Goal: Navigation & Orientation: Understand site structure

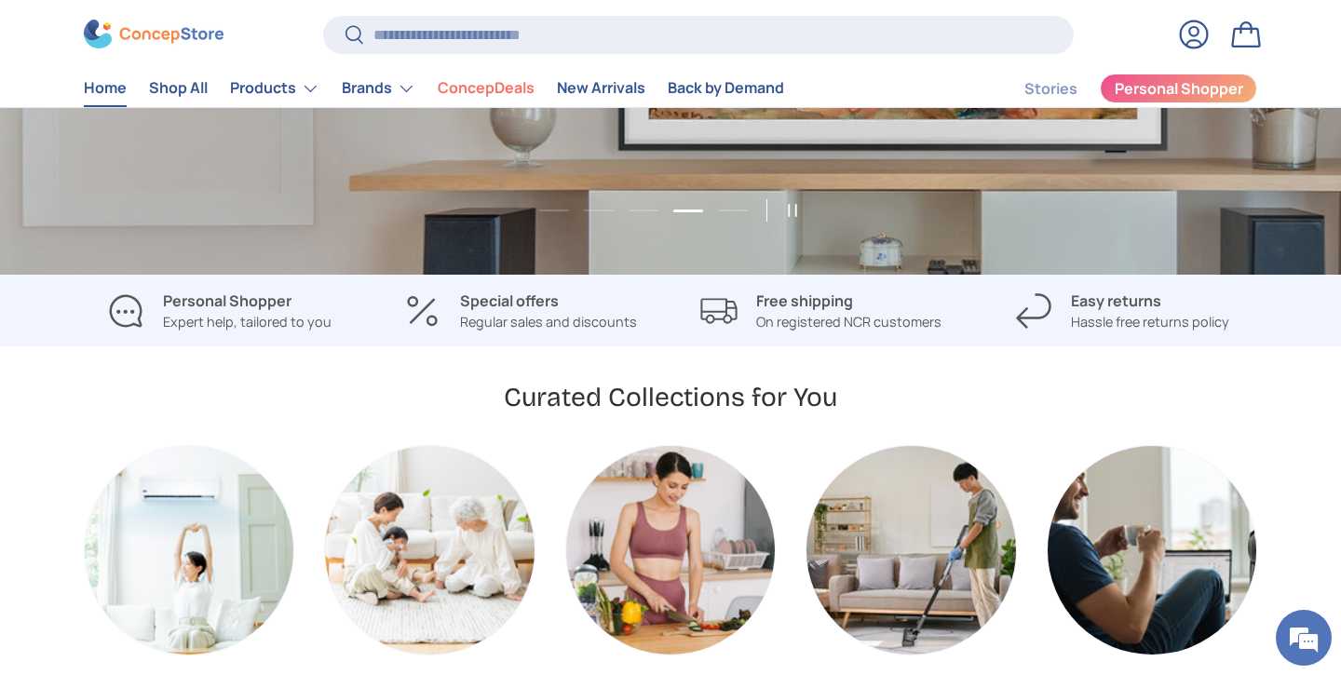
scroll to position [377, 0]
click at [1067, 386] on div "Curated Collections for You" at bounding box center [670, 399] width 1173 height 34
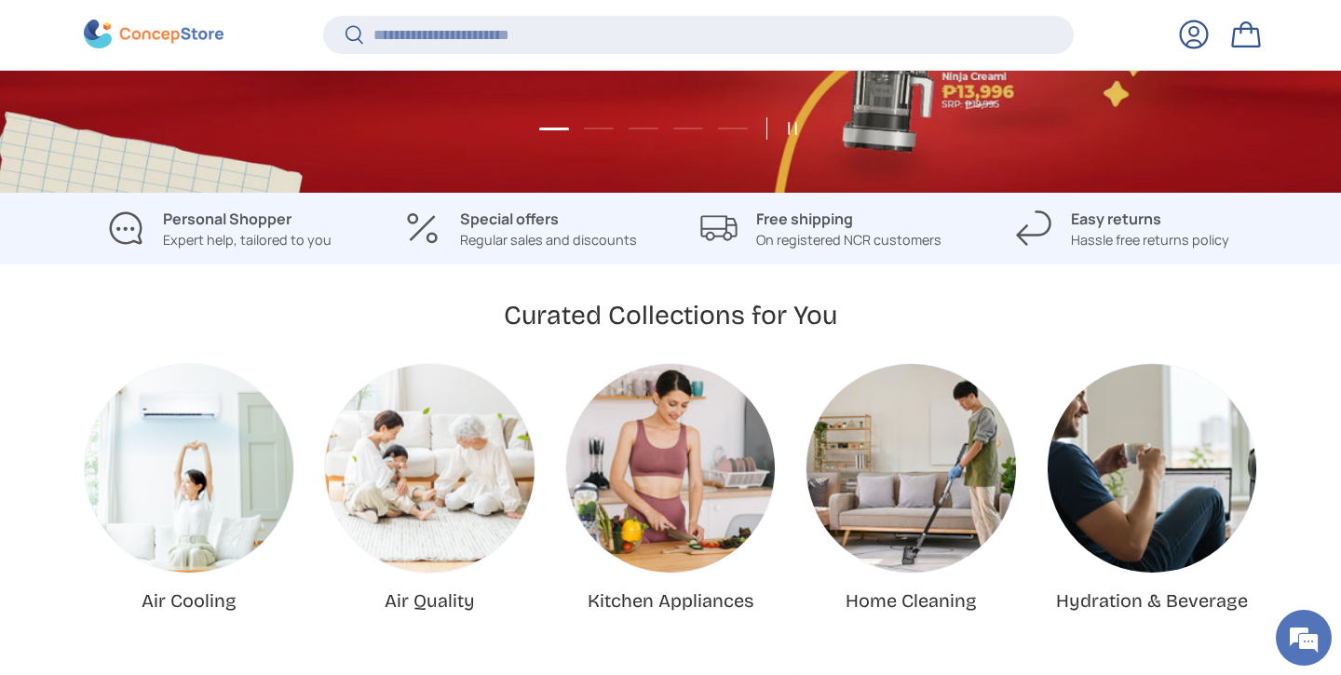
scroll to position [477, 0]
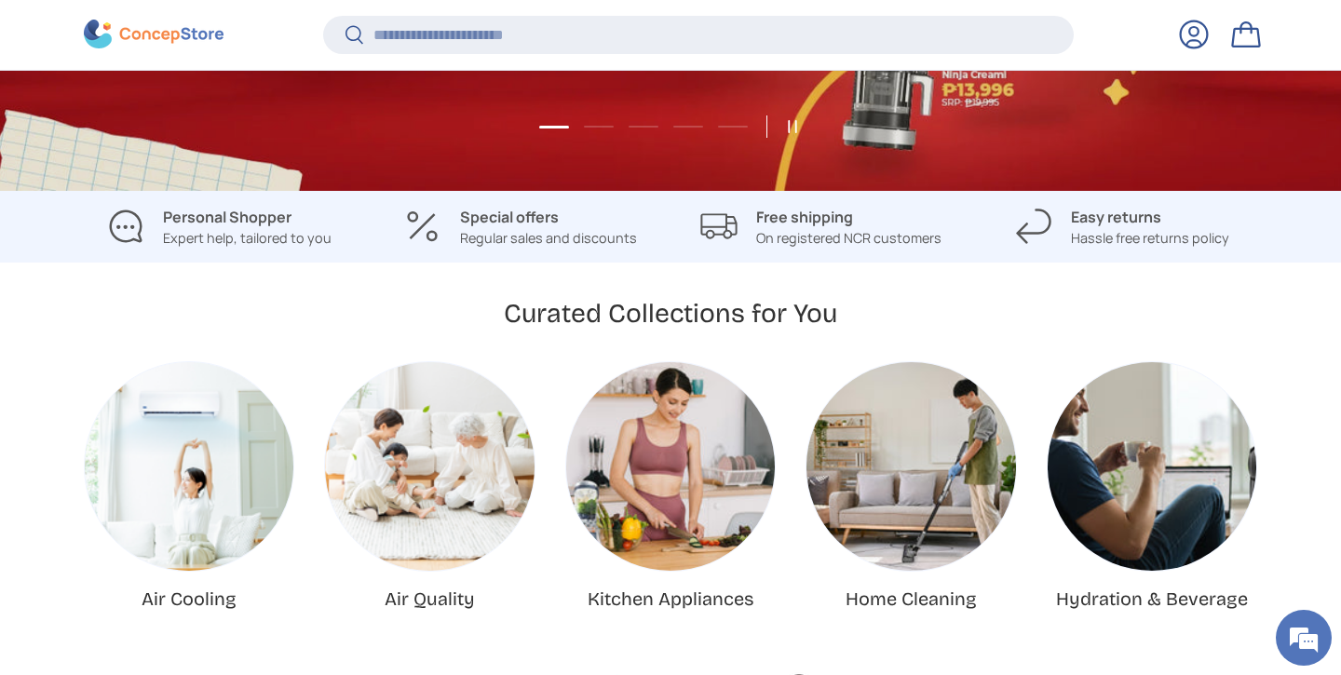
click at [1045, 351] on div "Curated Collections for You Air Cooling Air Quality Kitchen Appliances Home Cle…" at bounding box center [670, 455] width 1341 height 316
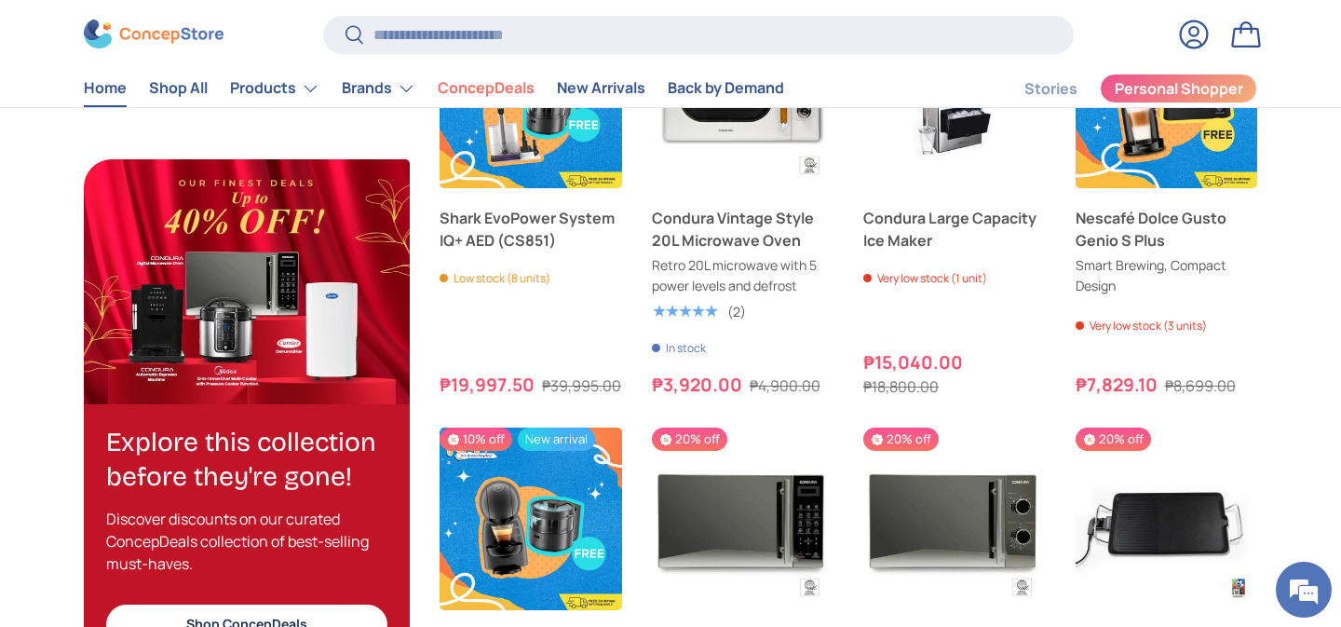
scroll to position [1987, 0]
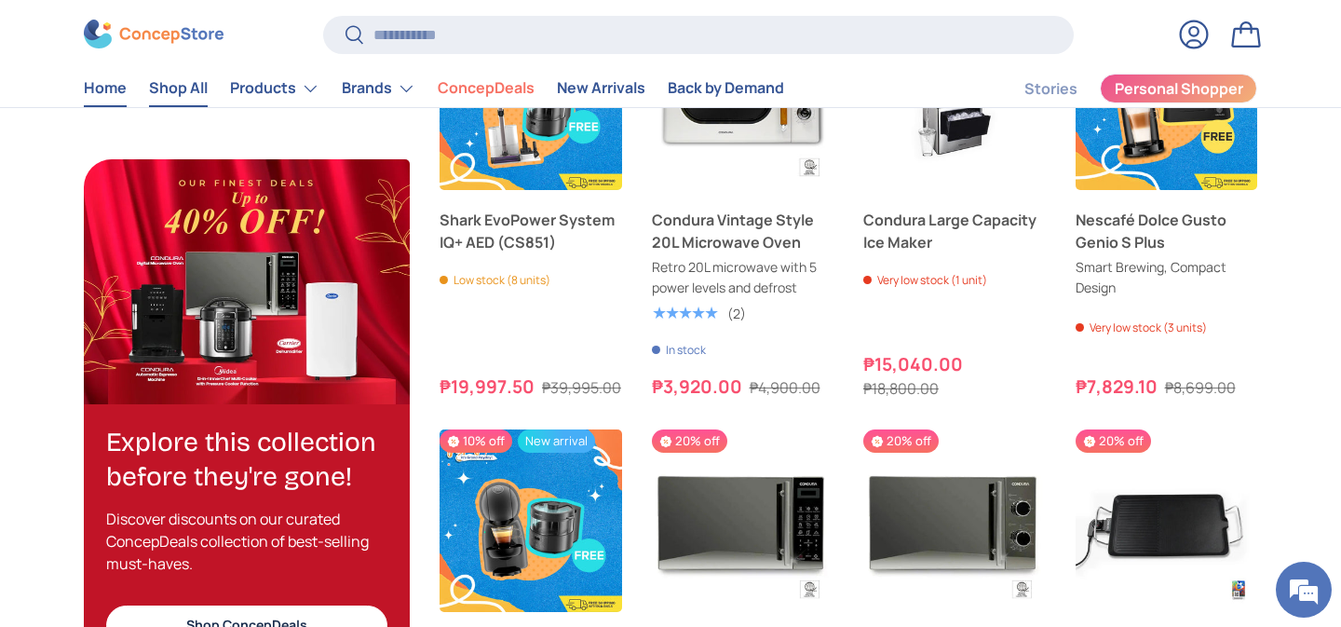
click at [187, 94] on link "Shop All" at bounding box center [178, 89] width 59 height 36
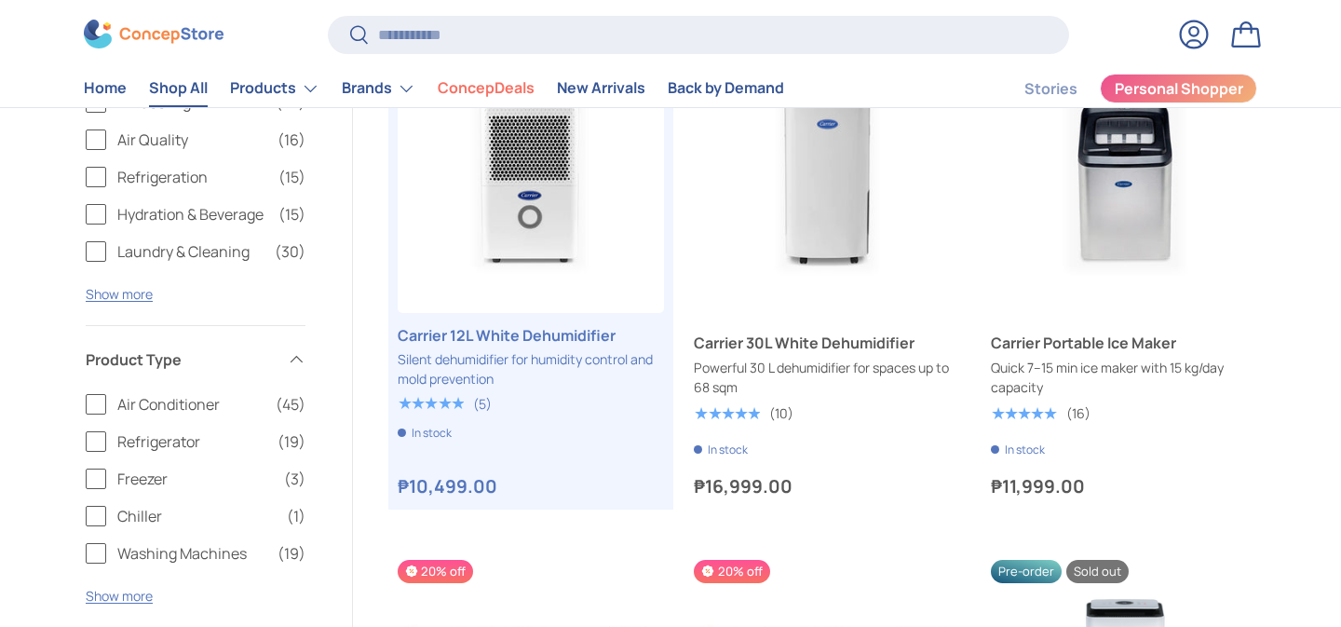
scroll to position [424, 0]
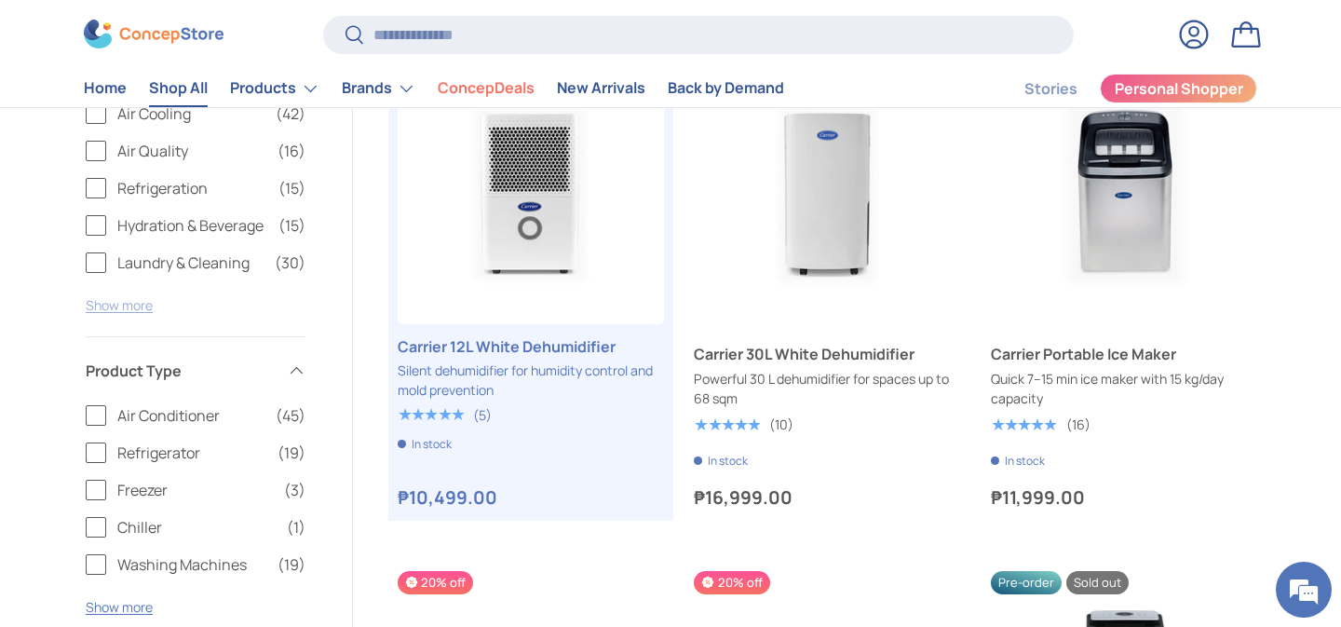
click at [120, 304] on button "Show more" at bounding box center [119, 305] width 67 height 18
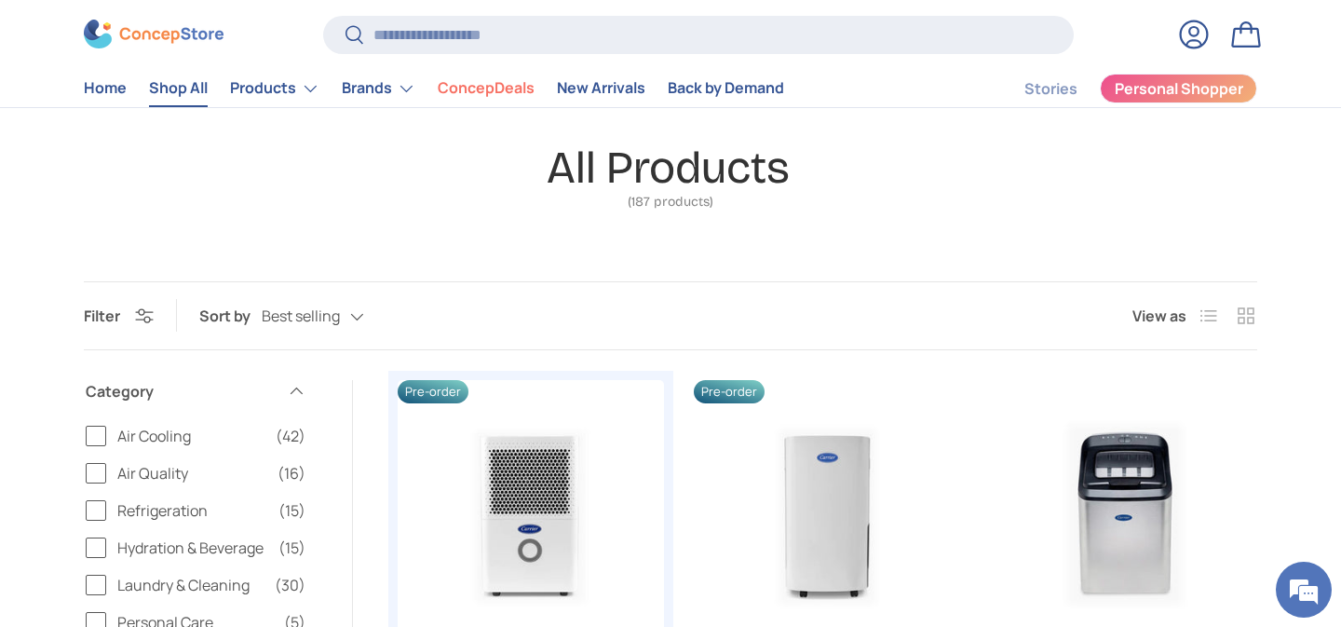
scroll to position [0, 0]
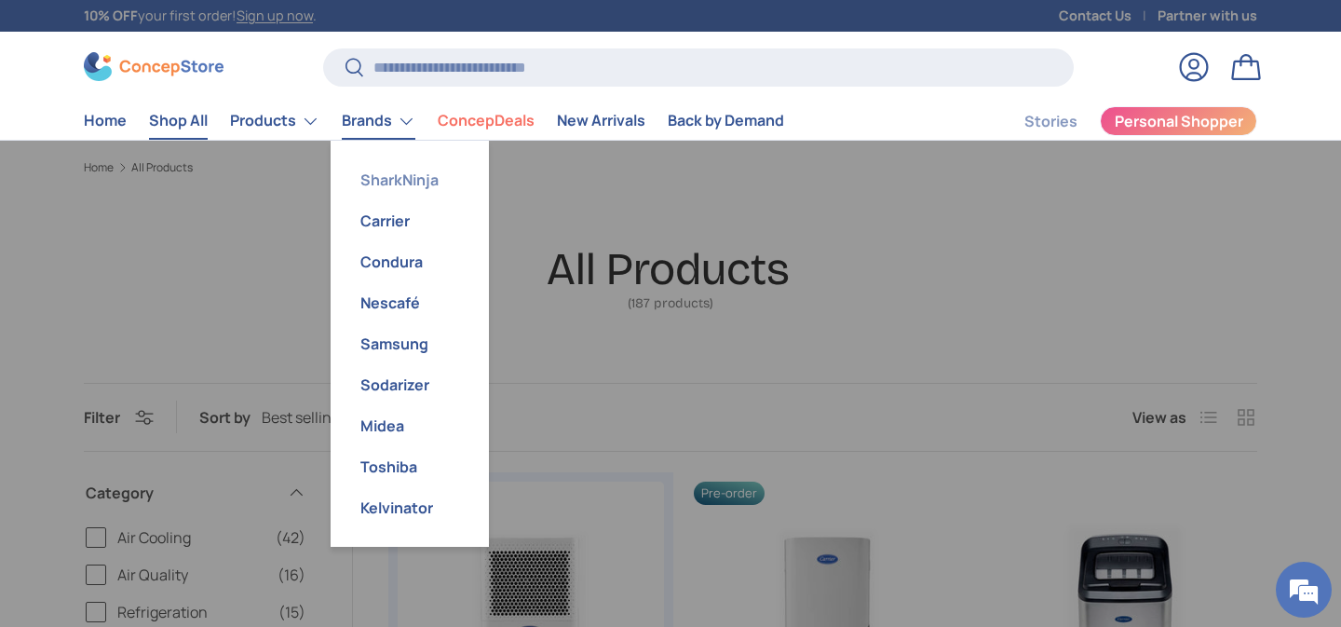
click at [400, 164] on link "SharkNinja" at bounding box center [410, 179] width 136 height 41
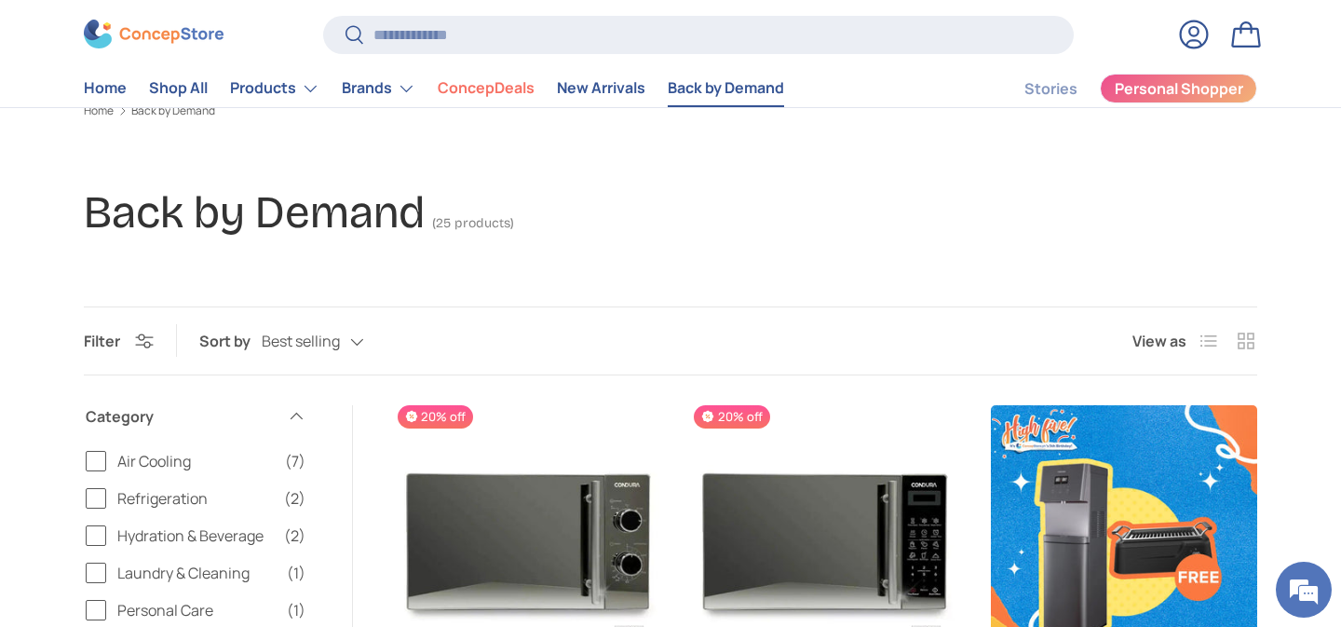
scroll to position [51, 0]
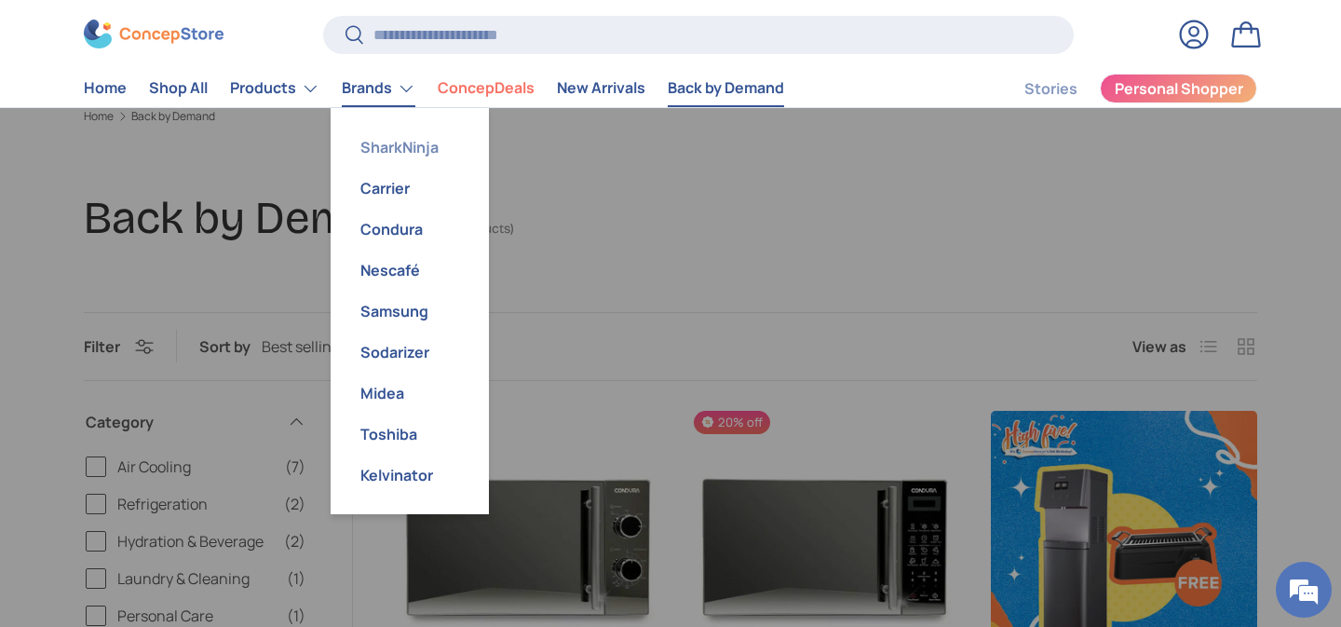
click at [384, 151] on link "SharkNinja" at bounding box center [410, 147] width 136 height 41
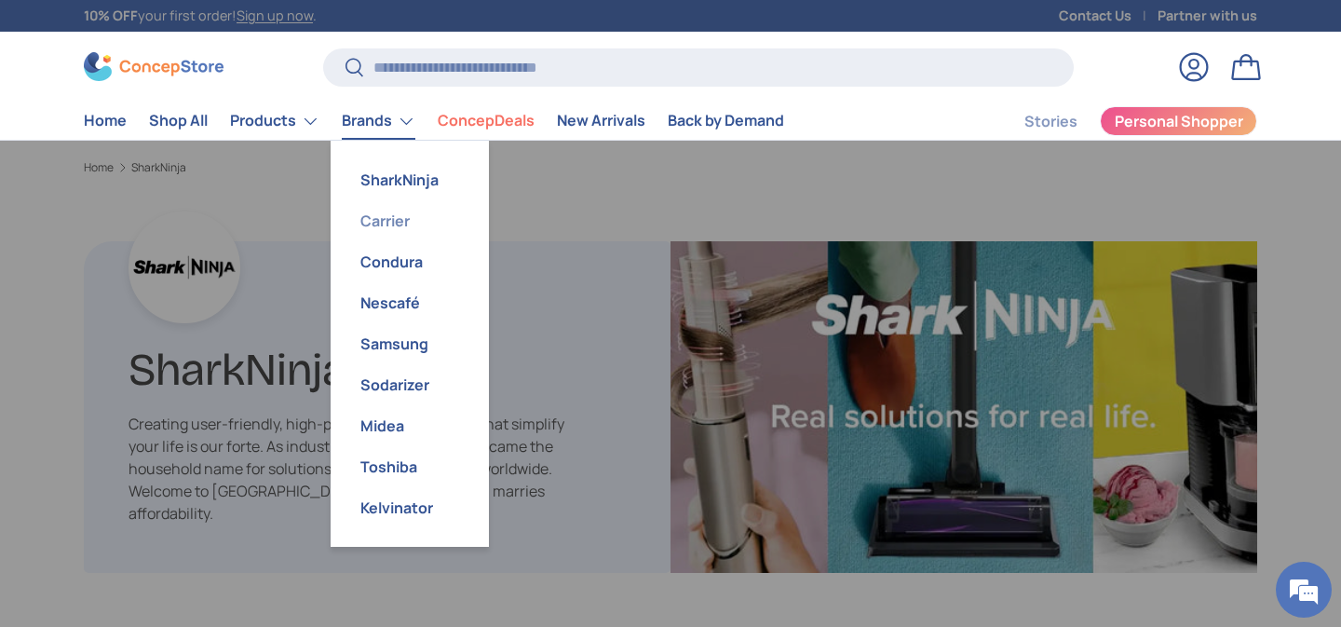
click at [389, 219] on link "Carrier" at bounding box center [410, 220] width 136 height 41
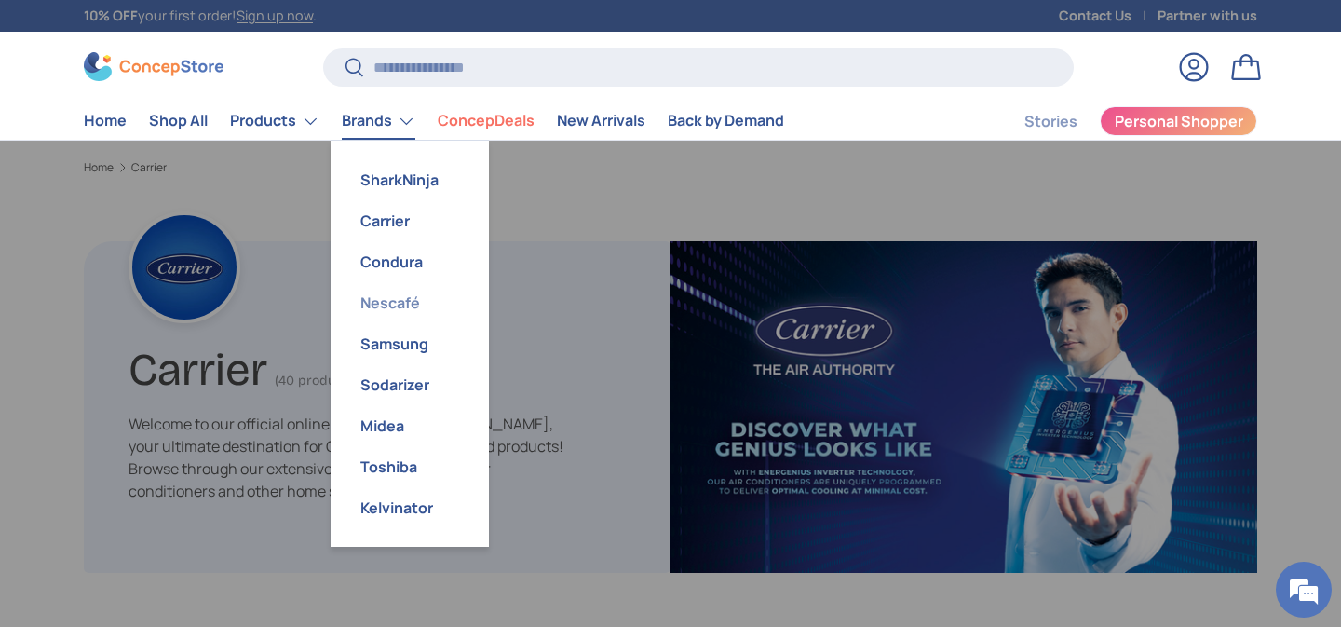
click at [398, 307] on link "Nescafé" at bounding box center [410, 302] width 136 height 41
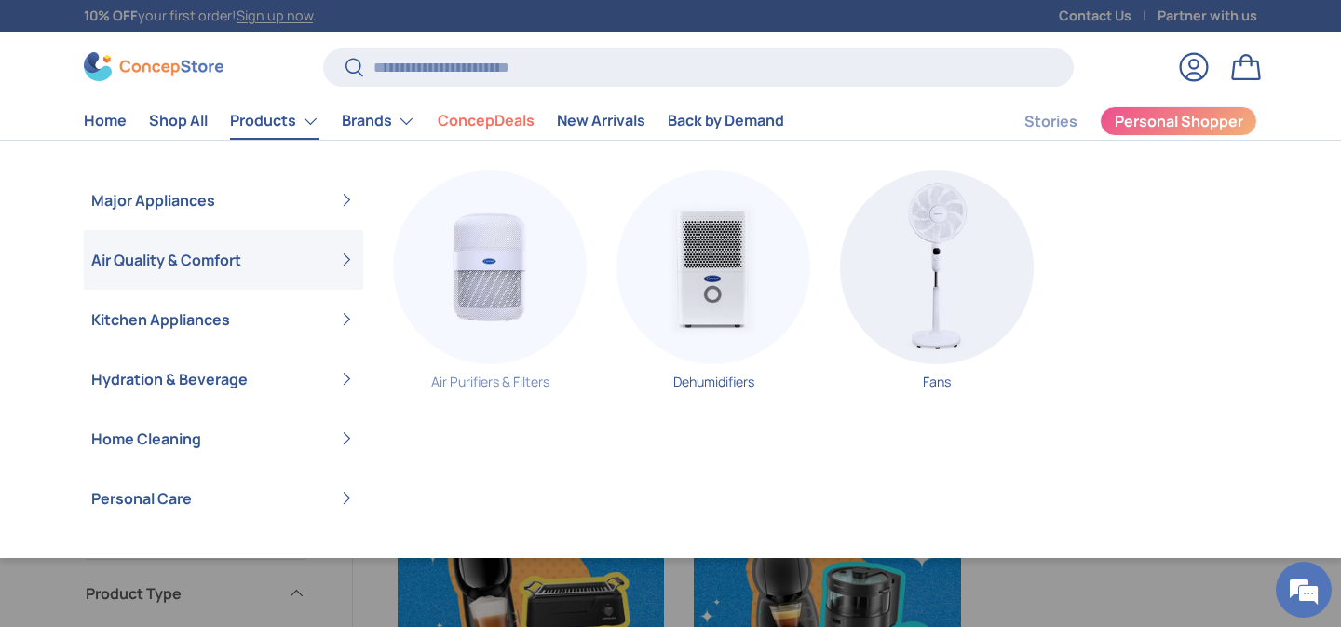
click at [503, 282] on img "Primary" at bounding box center [490, 267] width 194 height 194
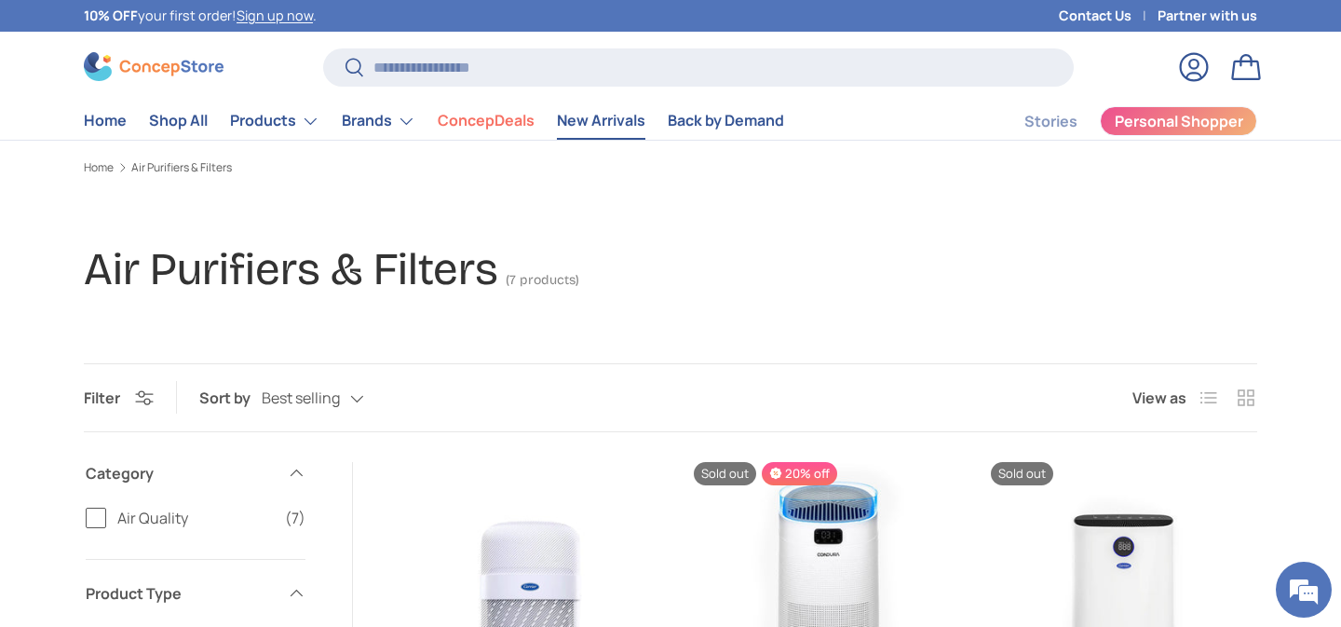
click at [589, 124] on link "New Arrivals" at bounding box center [601, 120] width 88 height 36
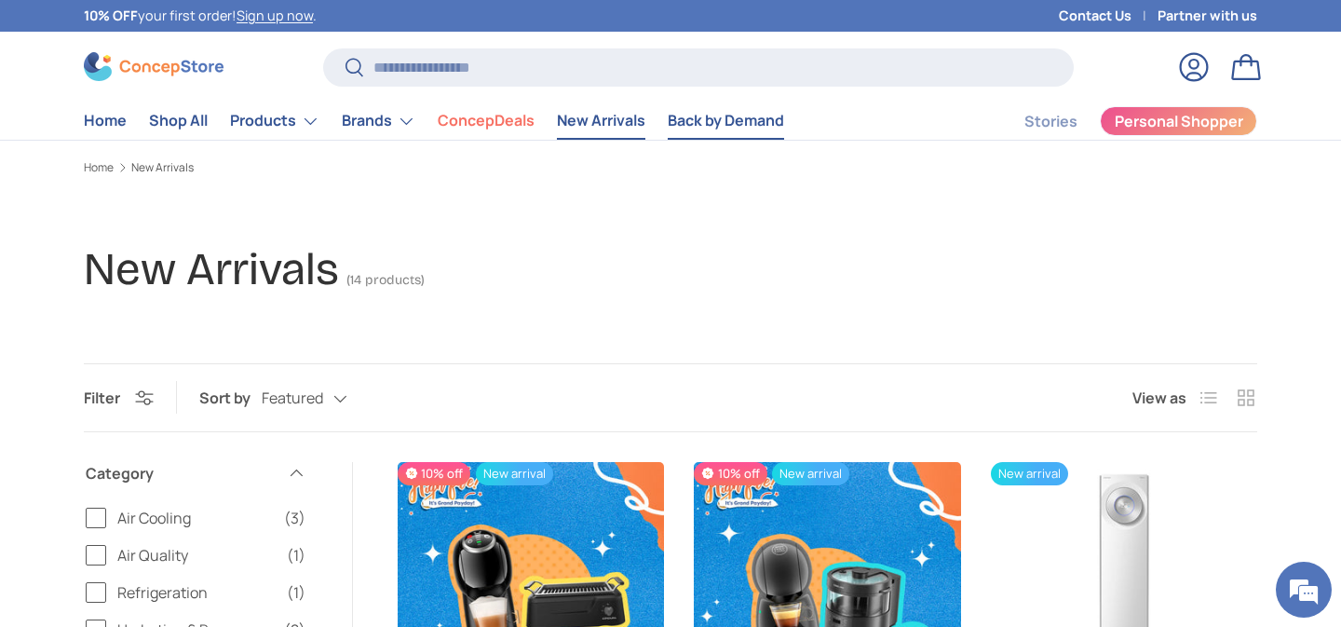
click at [728, 129] on link "Back by Demand" at bounding box center [725, 120] width 116 height 36
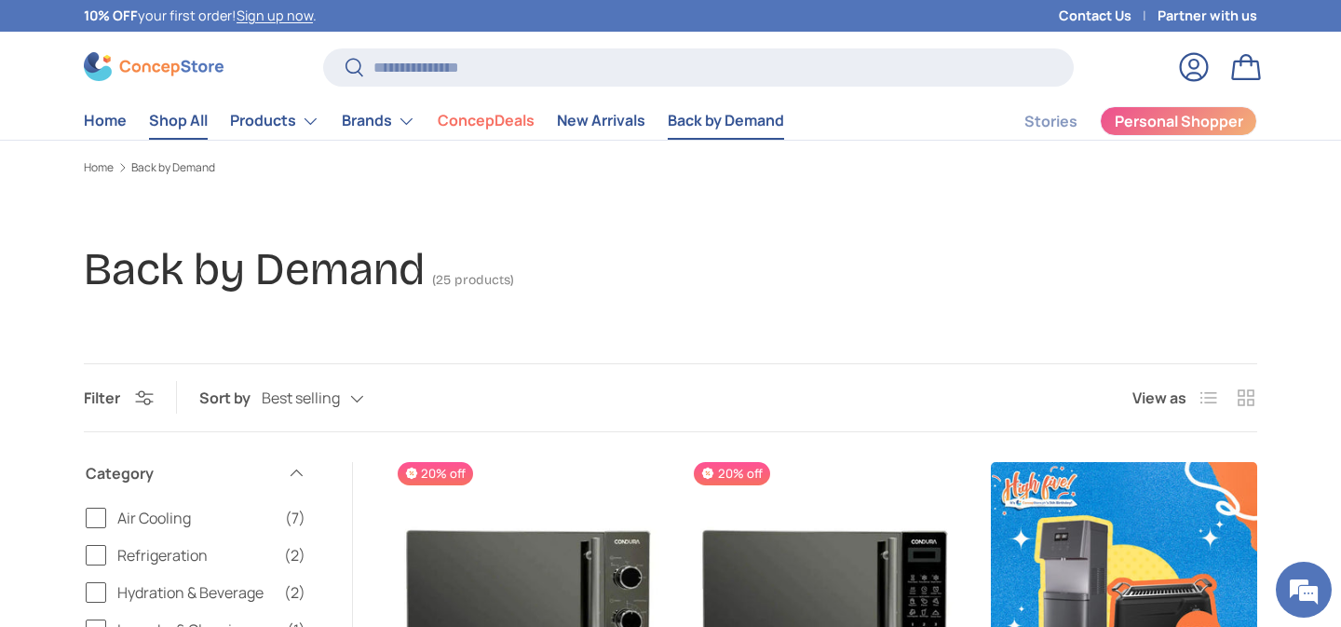
click at [196, 116] on link "Shop All" at bounding box center [178, 120] width 59 height 36
